Goal: Transaction & Acquisition: Purchase product/service

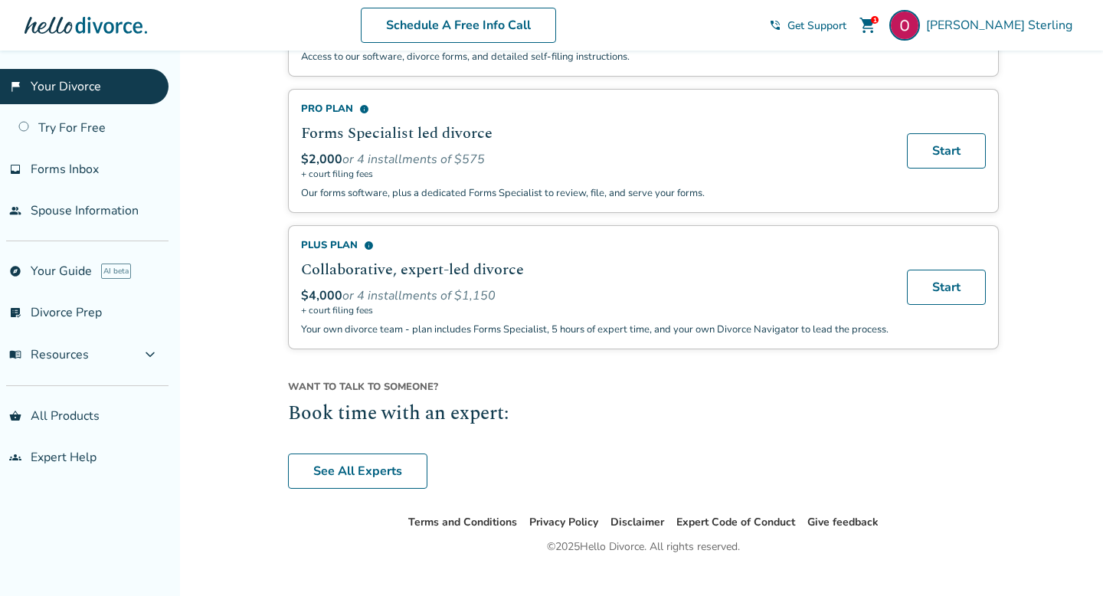
scroll to position [1101, 0]
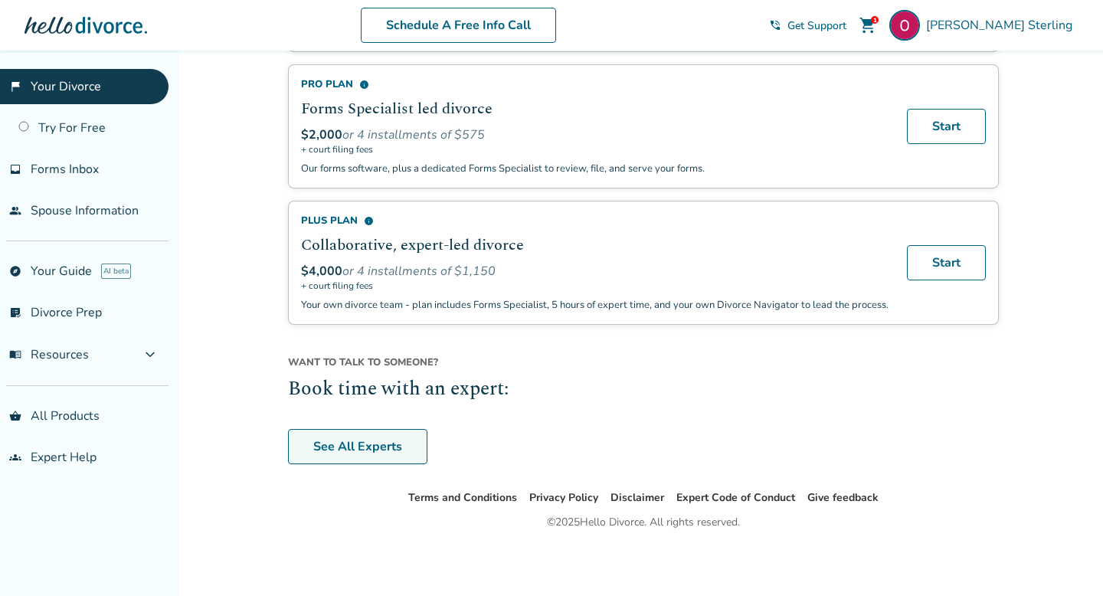
click at [361, 450] on link "See All Experts" at bounding box center [357, 446] width 139 height 35
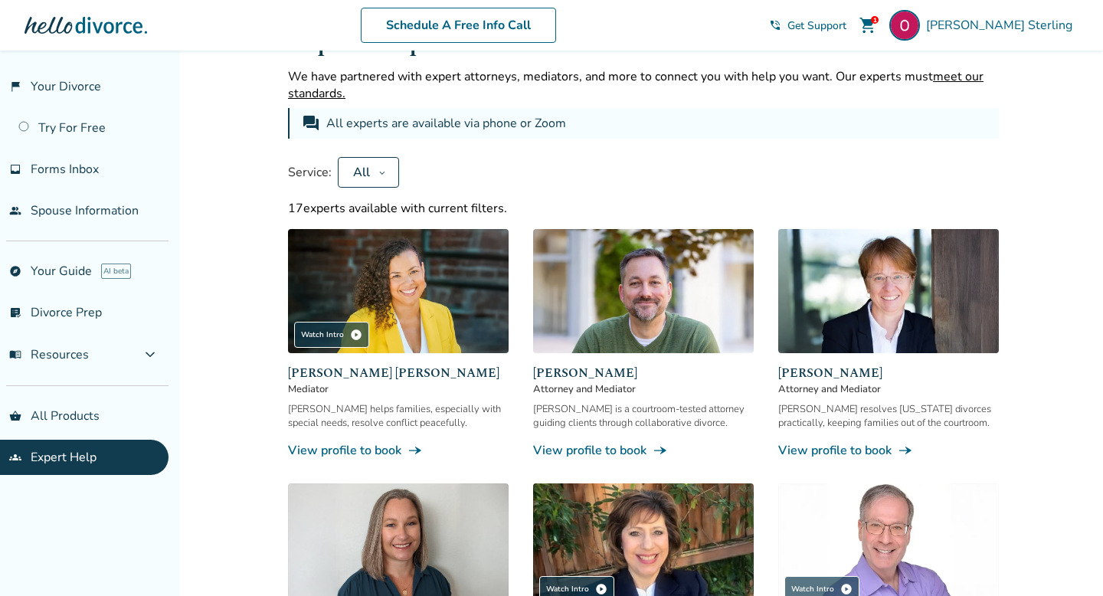
scroll to position [1101, 0]
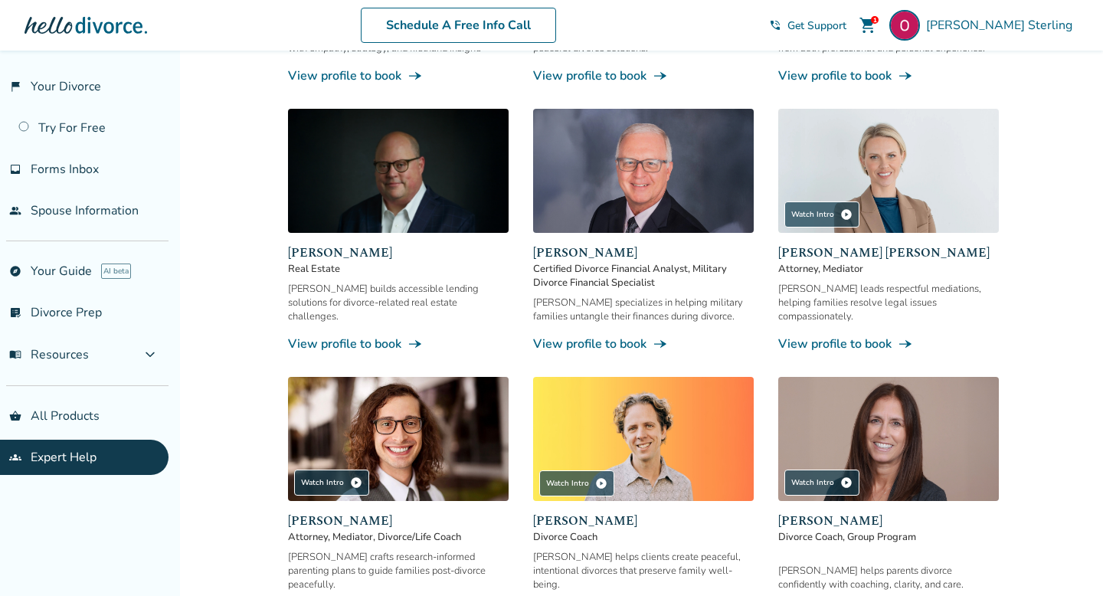
scroll to position [948, 0]
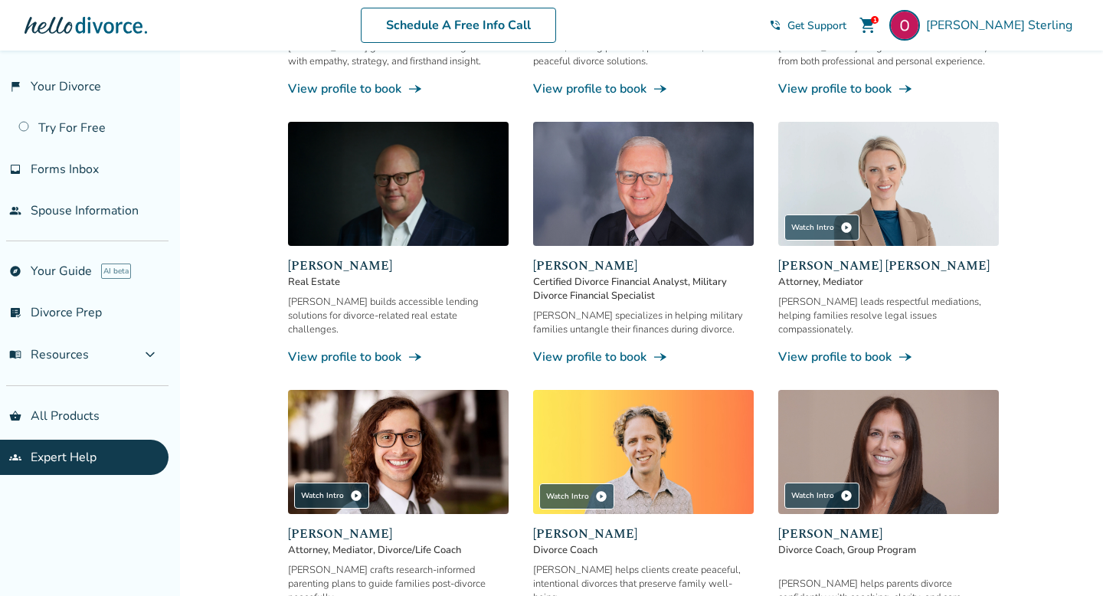
click at [857, 348] on link "View profile to book line_end_arrow_notch" at bounding box center [888, 356] width 221 height 17
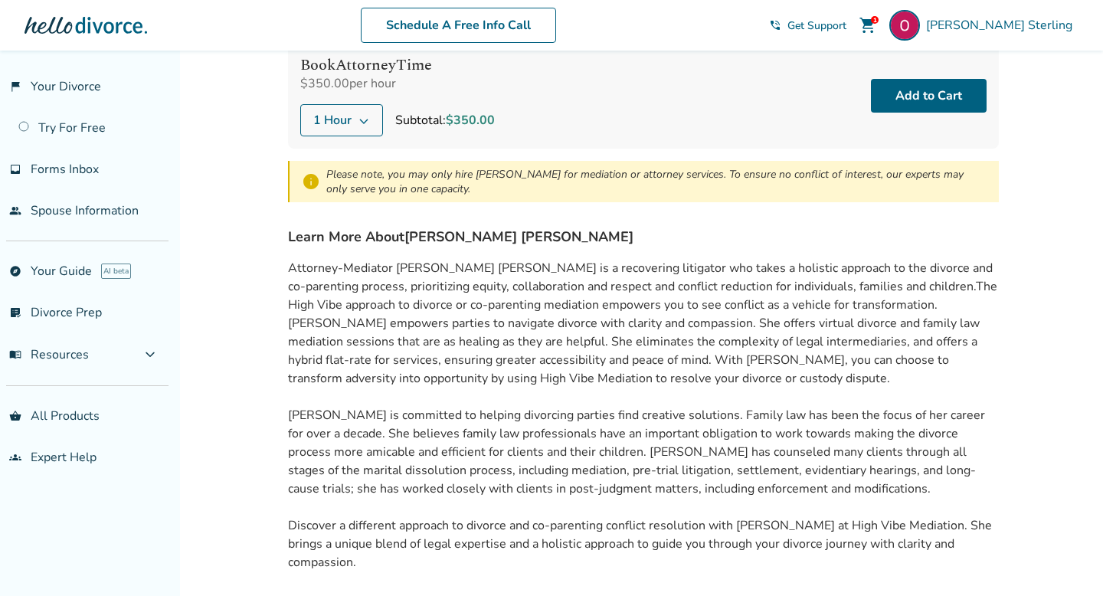
scroll to position [307, 0]
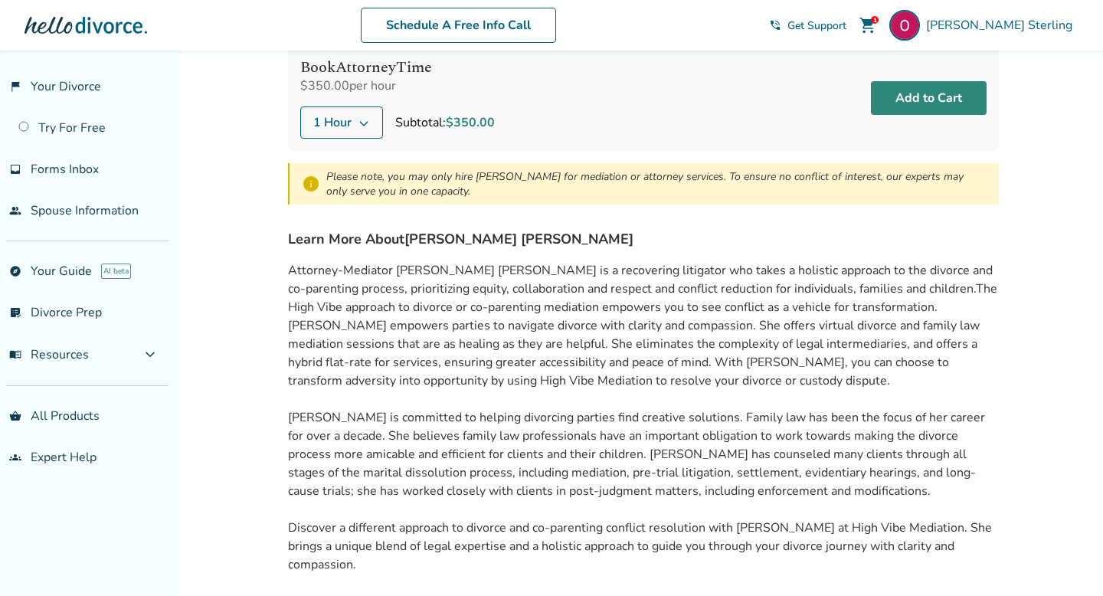
click at [931, 98] on button "Add to Cart" at bounding box center [929, 98] width 116 height 34
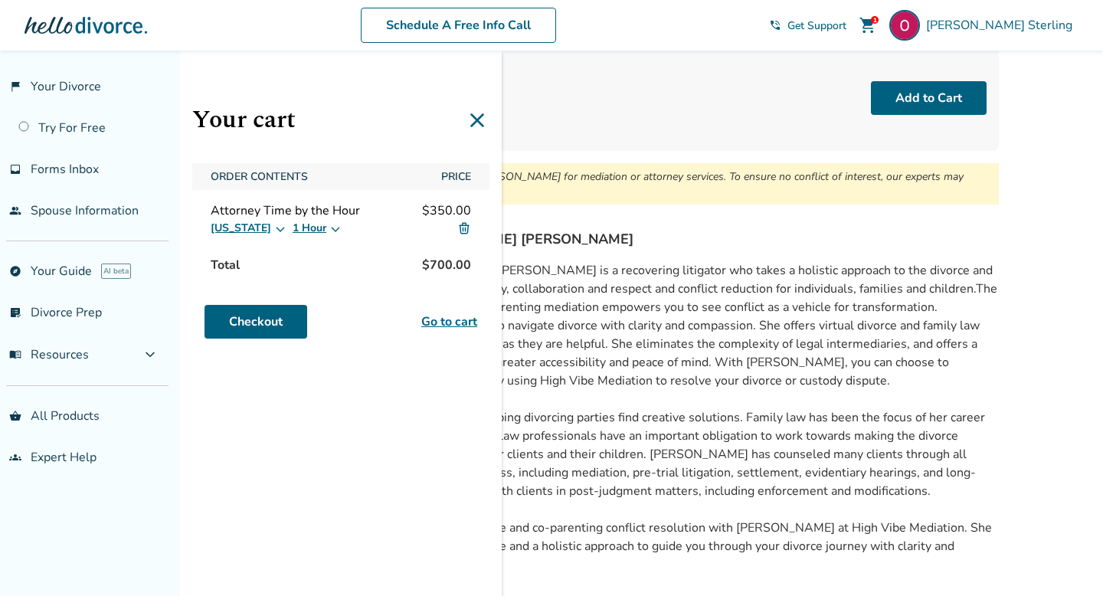
click at [447, 317] on link "Go to cart" at bounding box center [449, 321] width 56 height 18
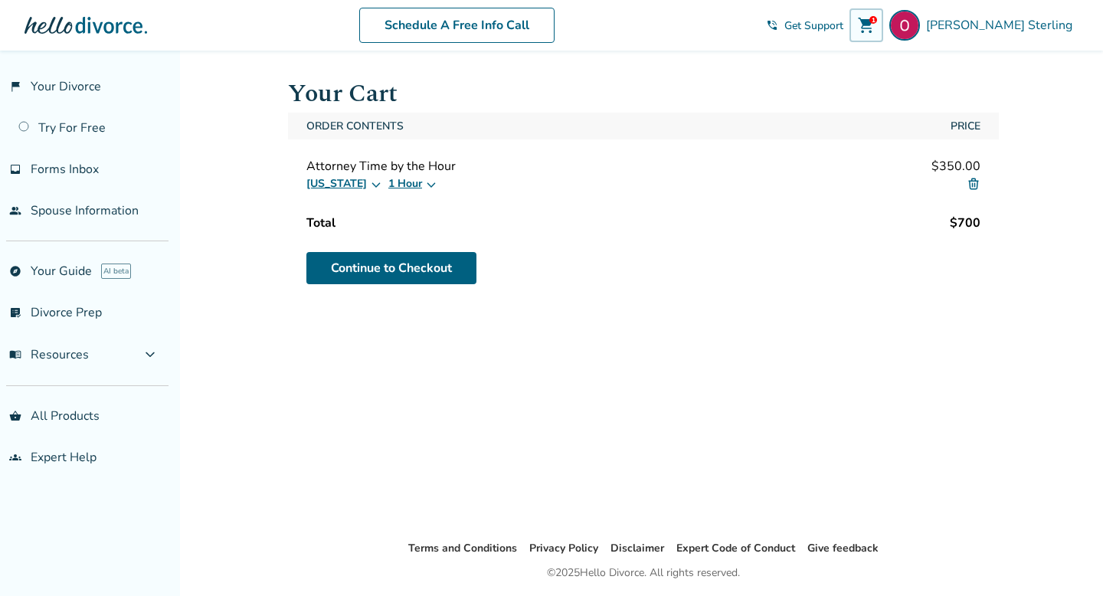
click at [425, 189] on icon at bounding box center [431, 184] width 12 height 12
click at [408, 214] on label "30 Minutes" at bounding box center [429, 217] width 64 height 15
click at [414, 268] on link "Continue to Checkout" at bounding box center [391, 268] width 170 height 32
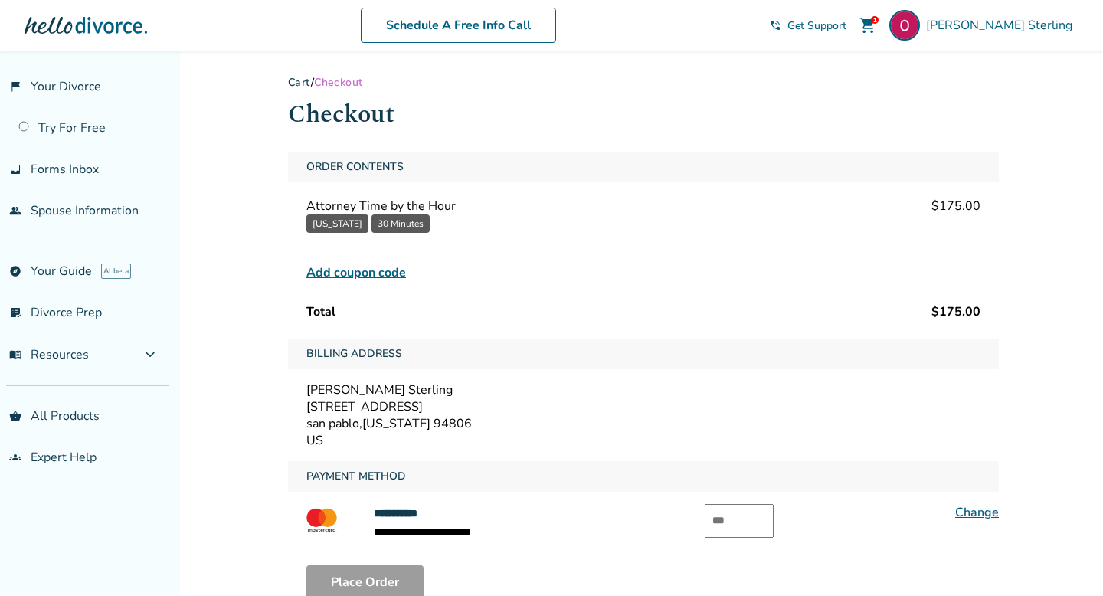
click at [394, 221] on button "30 Minutes" at bounding box center [400, 223] width 58 height 18
click at [392, 227] on button "30 Minutes" at bounding box center [400, 223] width 58 height 18
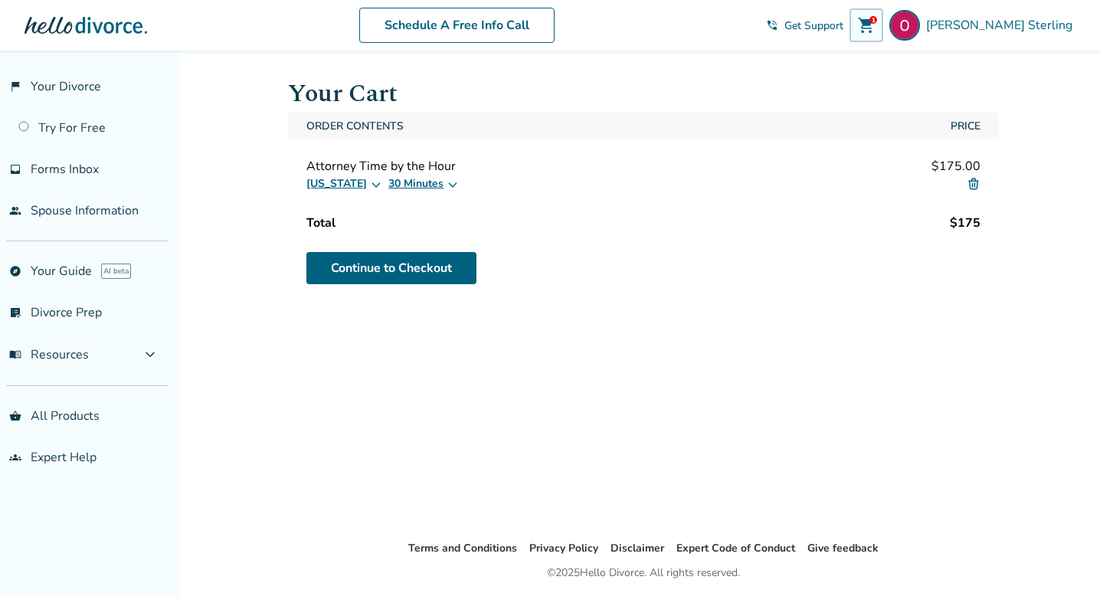
click at [446, 181] on icon at bounding box center [452, 184] width 12 height 12
click at [407, 230] on label "1 Hour" at bounding box center [420, 232] width 47 height 15
click at [405, 257] on link "Continue to Checkout" at bounding box center [391, 268] width 170 height 32
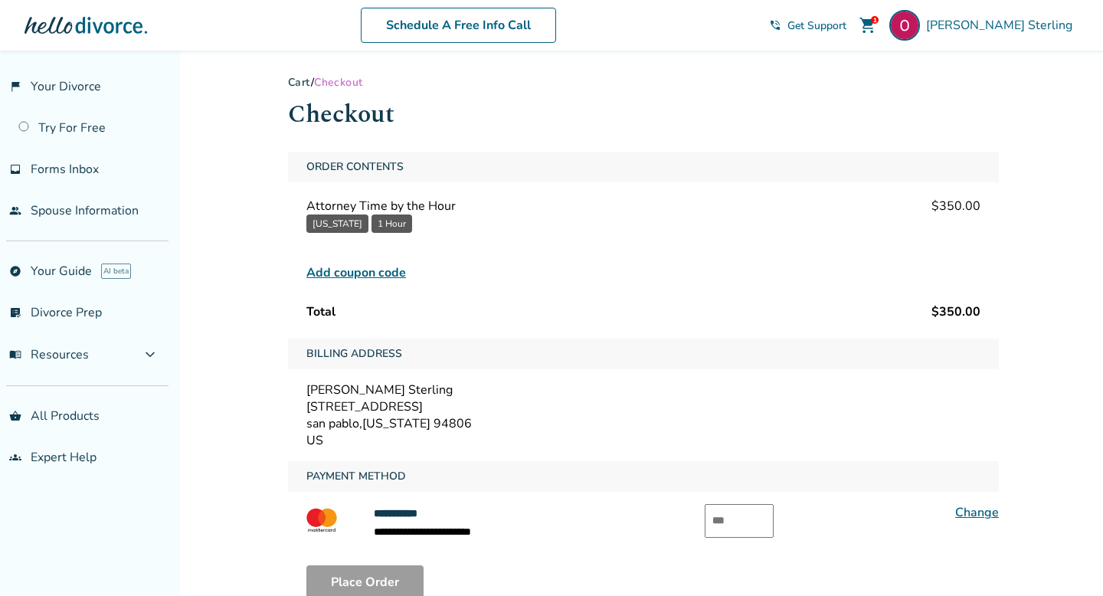
click at [579, 391] on div "Olivia Sterling" at bounding box center [643, 389] width 674 height 17
click at [1038, 396] on div "**********" at bounding box center [551, 397] width 1103 height 692
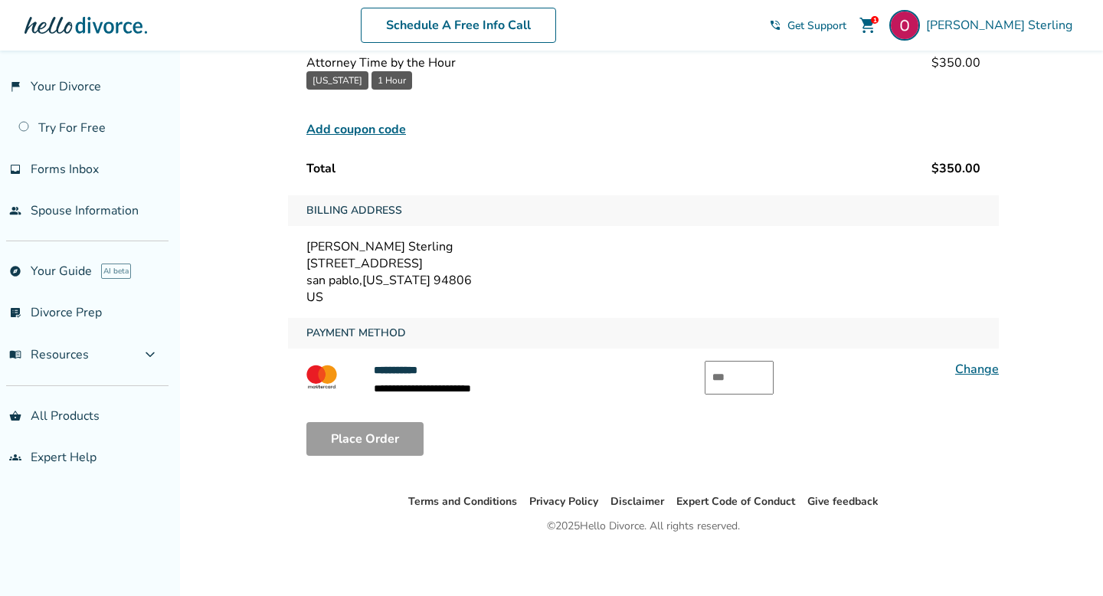
scroll to position [145, 0]
click at [974, 366] on link "Change" at bounding box center [977, 367] width 44 height 17
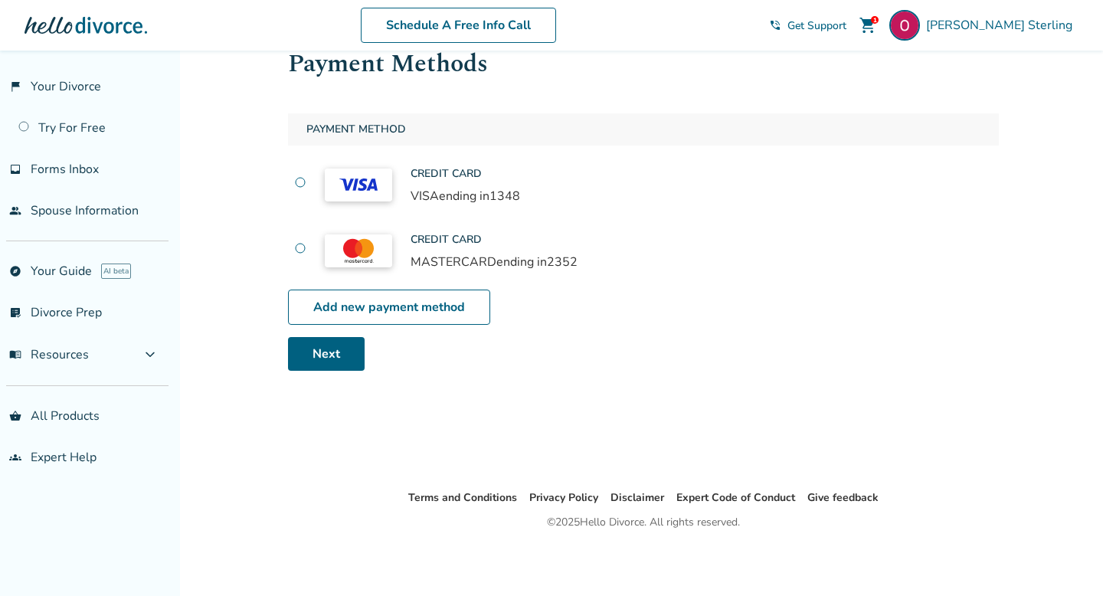
scroll to position [51, 0]
click at [299, 184] on label at bounding box center [300, 184] width 12 height 17
click at [319, 352] on link "Next" at bounding box center [326, 354] width 77 height 34
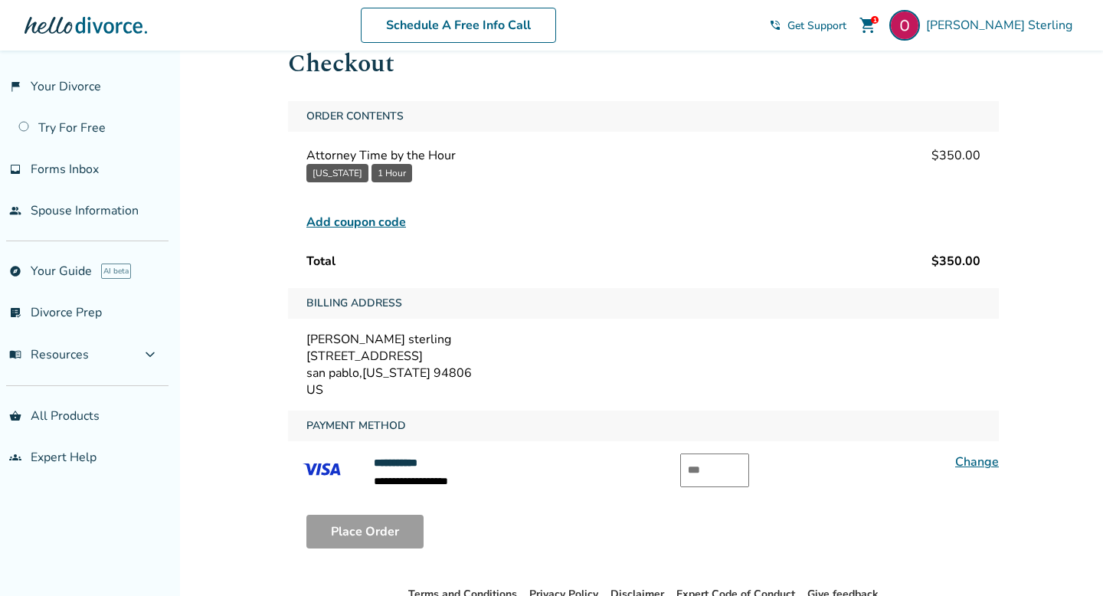
click at [714, 478] on input "text" at bounding box center [714, 470] width 69 height 34
type input "***"
click at [391, 522] on button "Place Order" at bounding box center [364, 532] width 117 height 34
